Goal: Task Accomplishment & Management: Complete application form

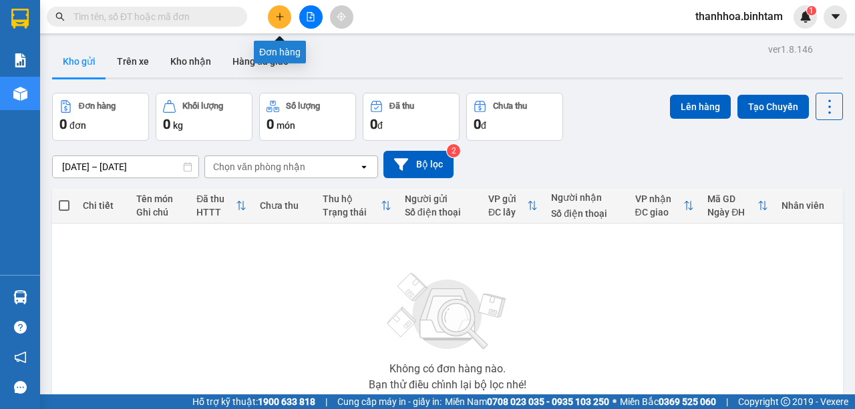
click at [277, 12] on icon "plus" at bounding box center [279, 16] width 9 height 9
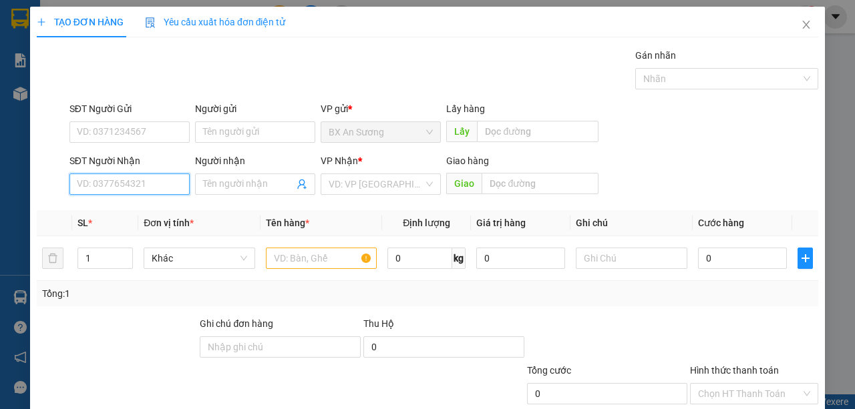
click at [154, 181] on input "SĐT Người Nhận" at bounding box center [129, 184] width 120 height 21
type input "0365552770"
click at [176, 215] on div "0365552770 - tuấn anh" at bounding box center [143, 210] width 132 height 15
type input "tuấn anh"
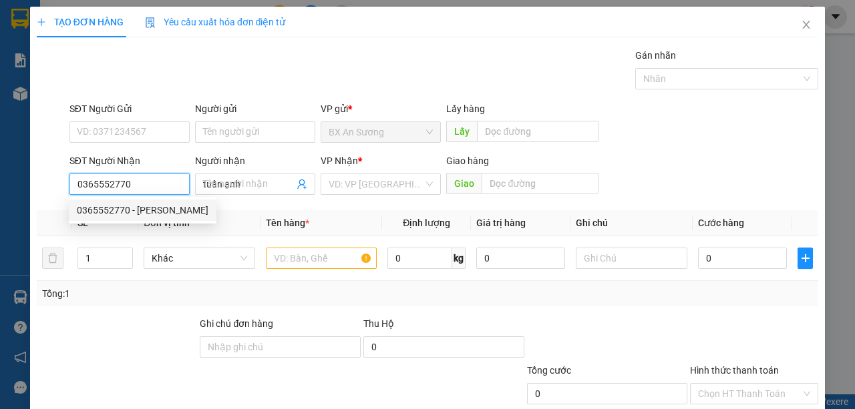
type input "500.000"
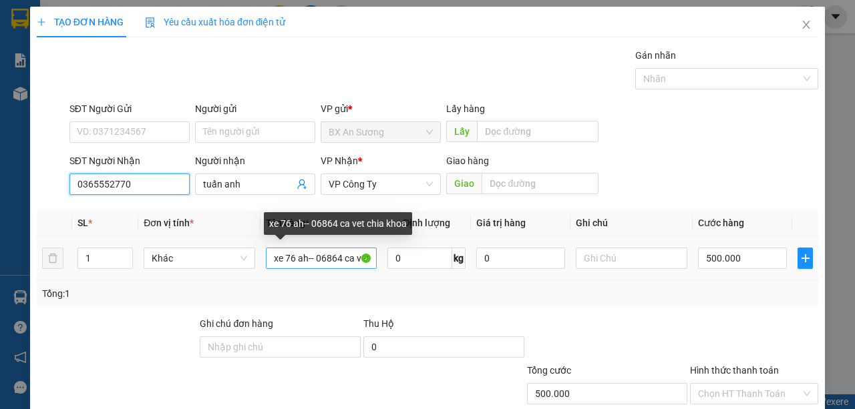
type input "0365552770"
click at [344, 254] on input "xe 76 ah-- 06864 ca vet chia khoa" at bounding box center [322, 258] width 112 height 21
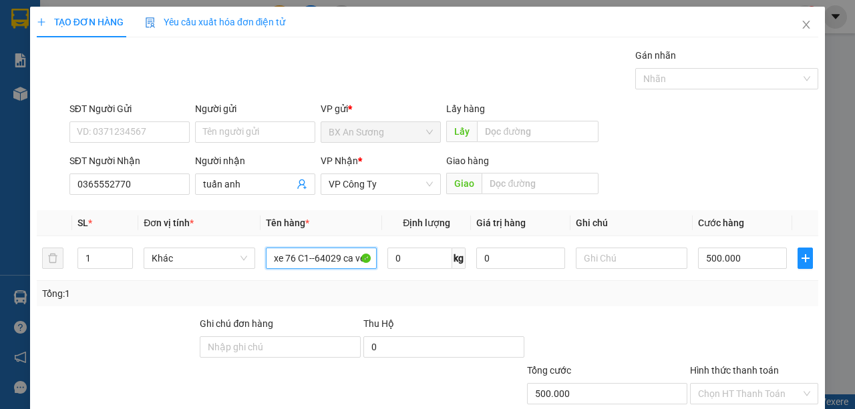
scroll to position [44, 0]
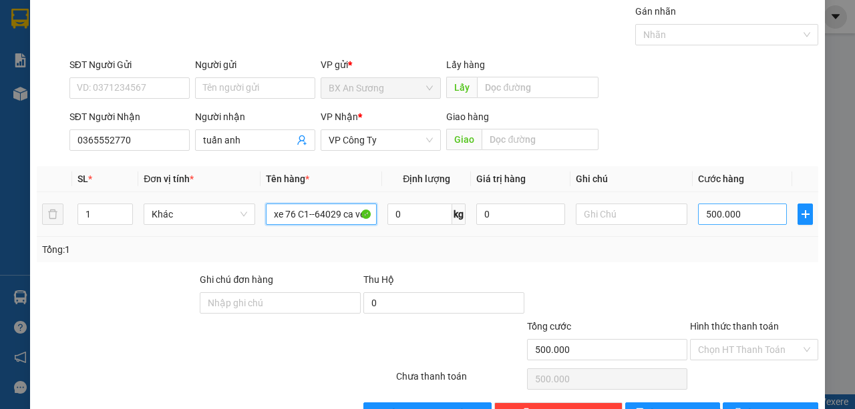
type input "xe 76 C1--64029 ca vet chia khoa"
click at [729, 214] on input "500.000" at bounding box center [742, 214] width 89 height 21
type input "0"
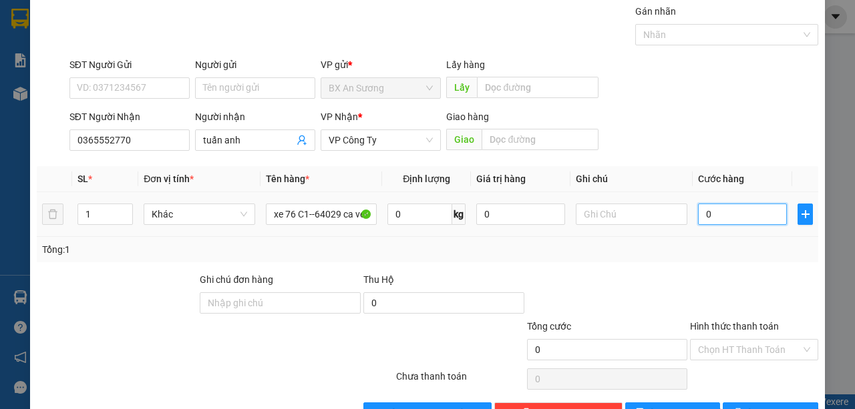
type input "5"
type input "05"
type input "0"
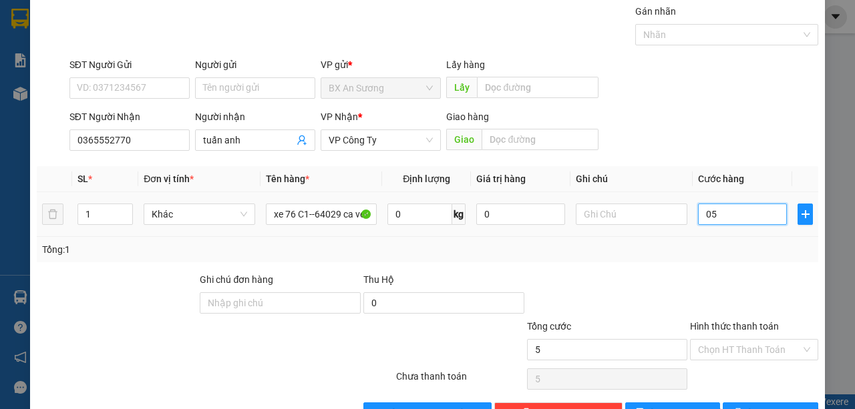
type input "0"
type input "4"
type input "04"
type input "40"
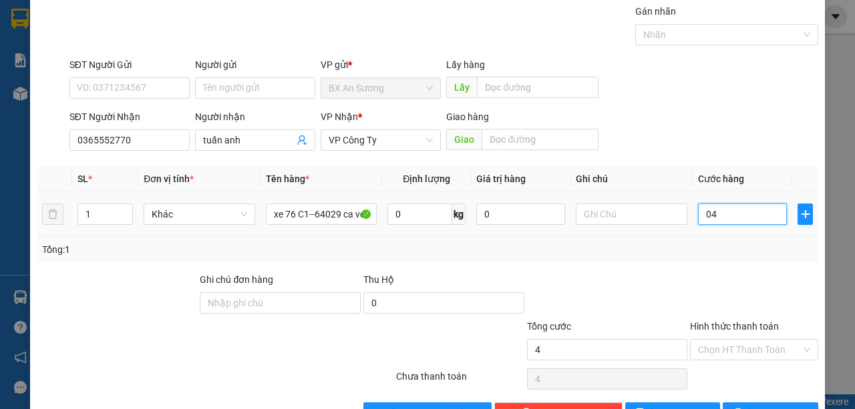
type input "40"
type input "040"
type input "400"
type input "0.400"
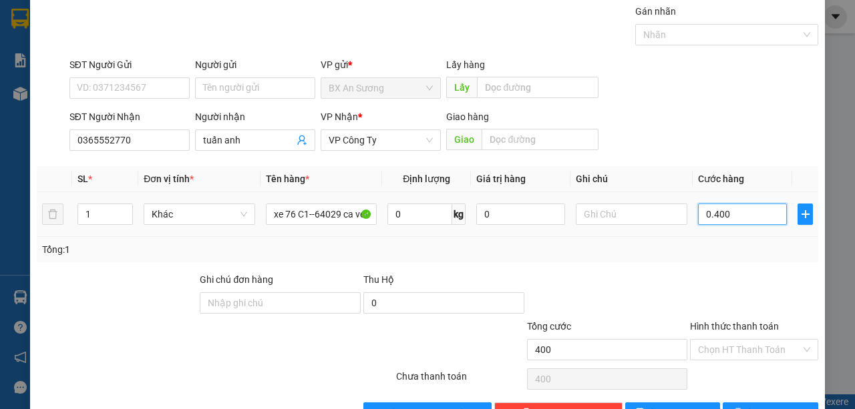
type input "4.000"
type input "04.000"
type input "40.000"
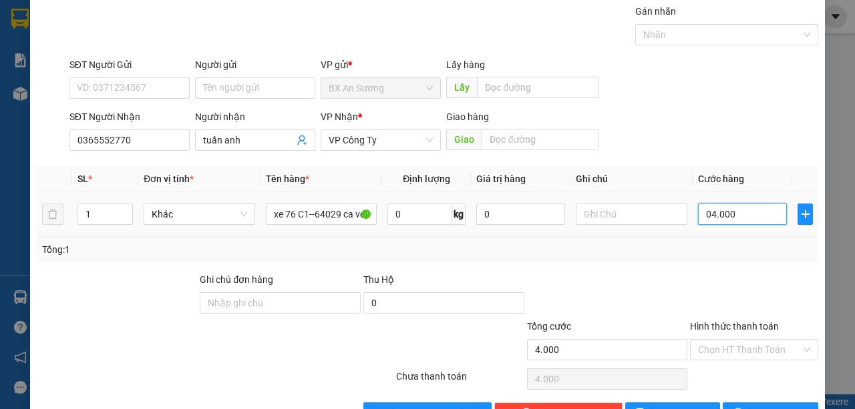
type input "040.000"
type input "400.000"
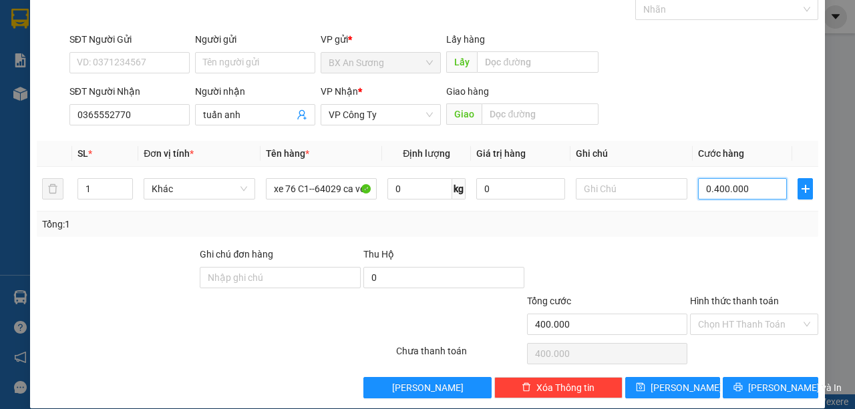
scroll to position [83, 0]
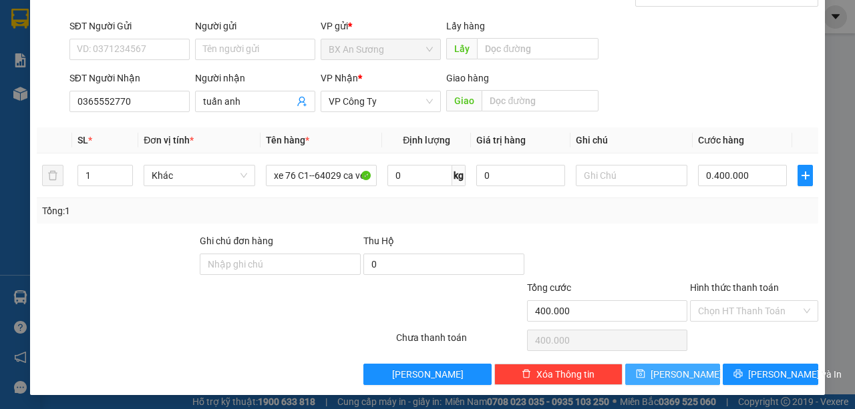
type input "400.000"
click at [667, 367] on span "Lưu" at bounding box center [686, 374] width 71 height 15
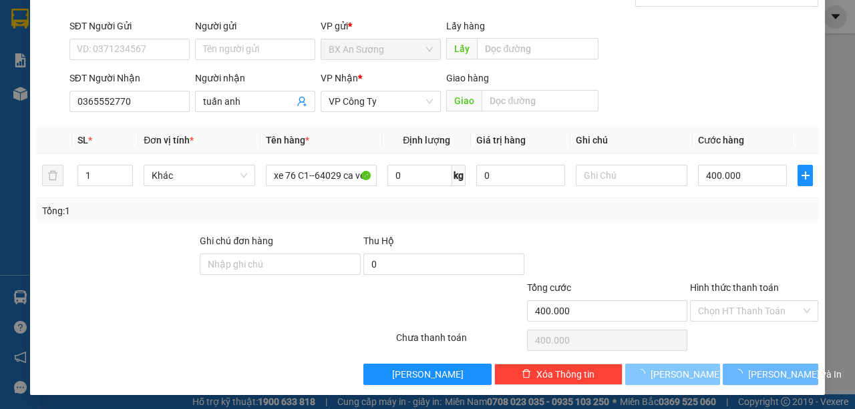
type input "0"
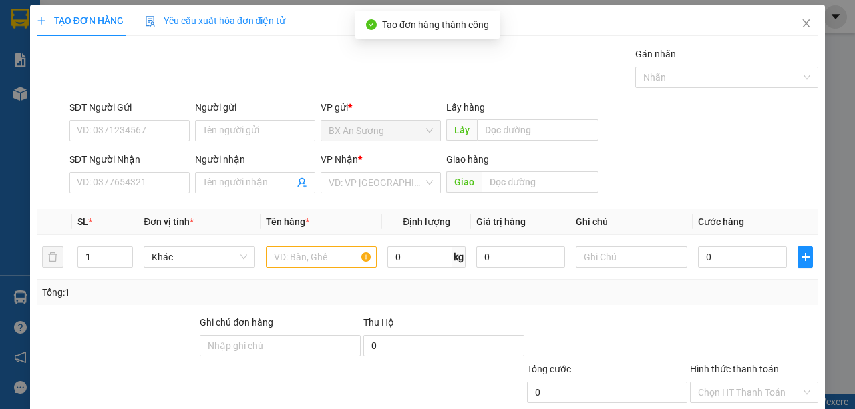
scroll to position [0, 0]
